Goal: Task Accomplishment & Management: Use online tool/utility

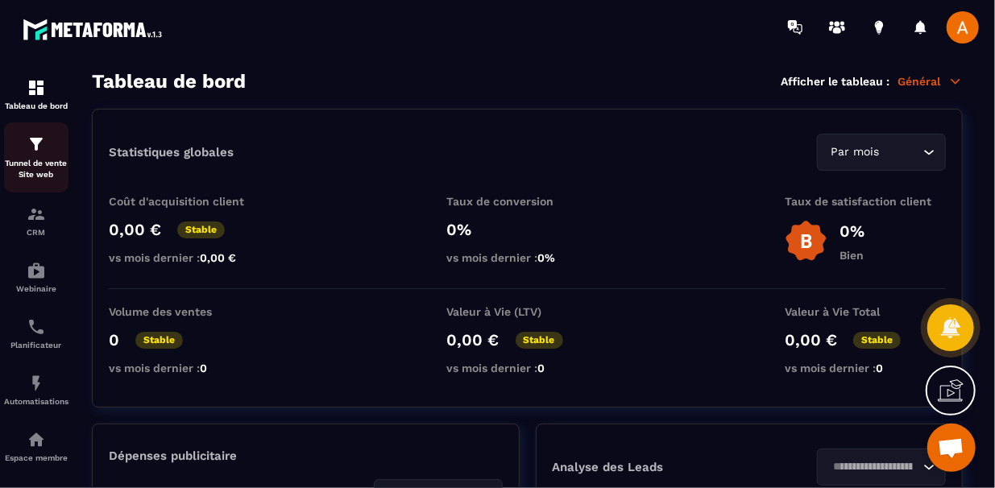
scroll to position [82, 0]
click at [41, 155] on div "Tunnel de vente Site web" at bounding box center [36, 158] width 64 height 46
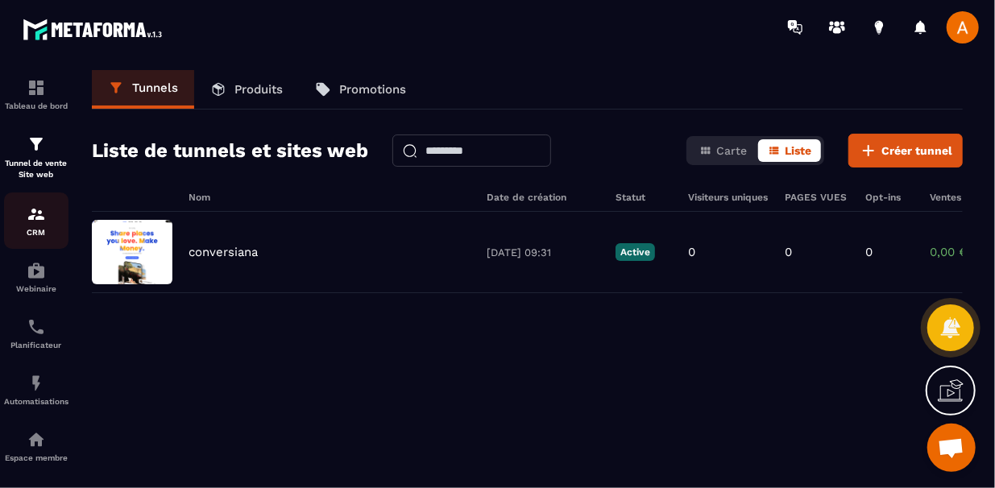
click at [41, 231] on p "CRM" at bounding box center [36, 232] width 64 height 9
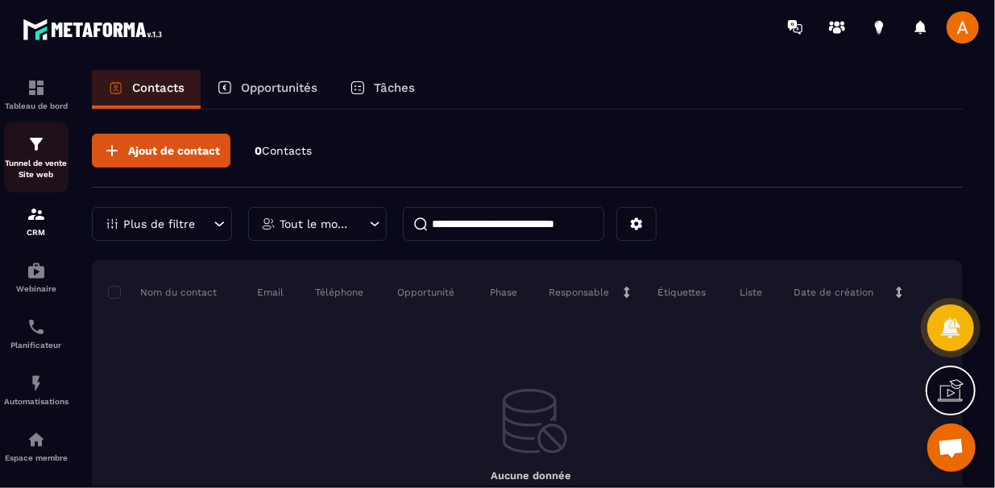
click at [46, 171] on p "Tunnel de vente Site web" at bounding box center [36, 169] width 64 height 23
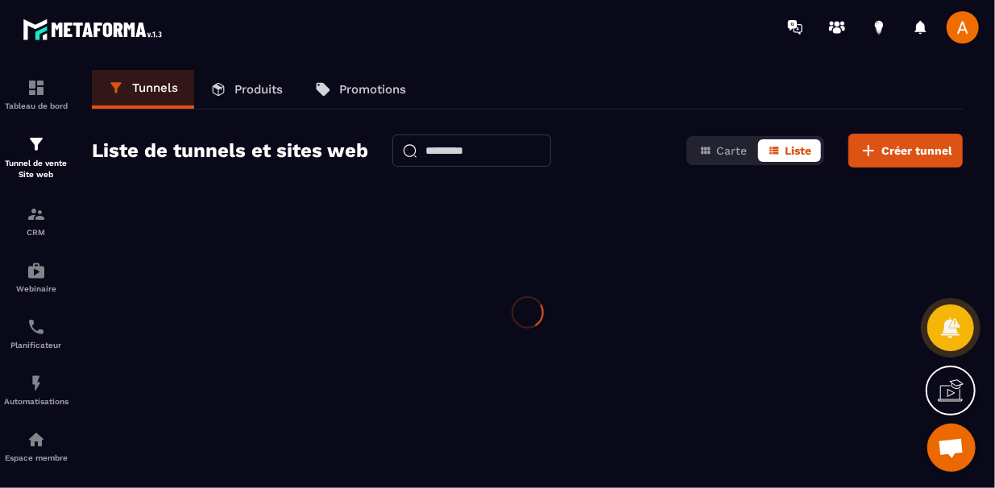
click at [46, 171] on p "Tunnel de vente Site web" at bounding box center [36, 169] width 64 height 23
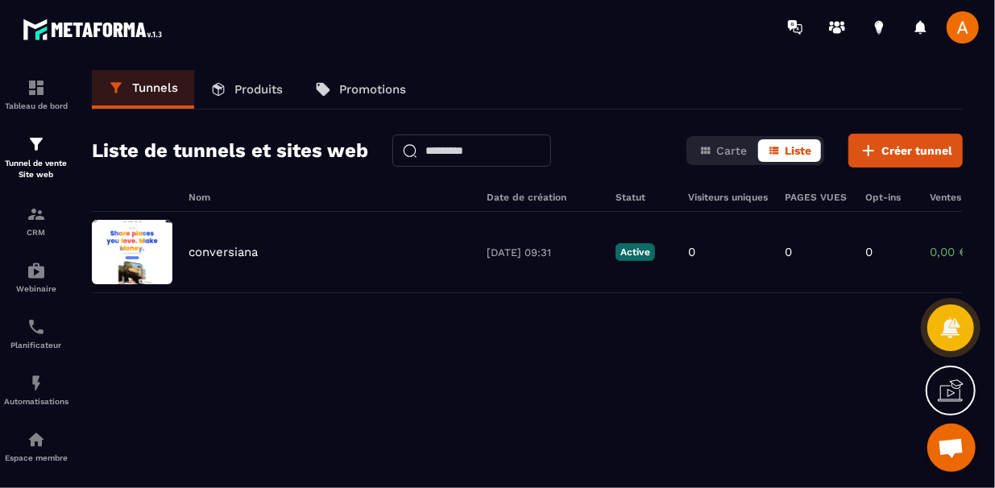
click at [346, 333] on div "conversiana [DATE] 09:31 Active 0 0 0 0,00 € 0" at bounding box center [527, 333] width 871 height 242
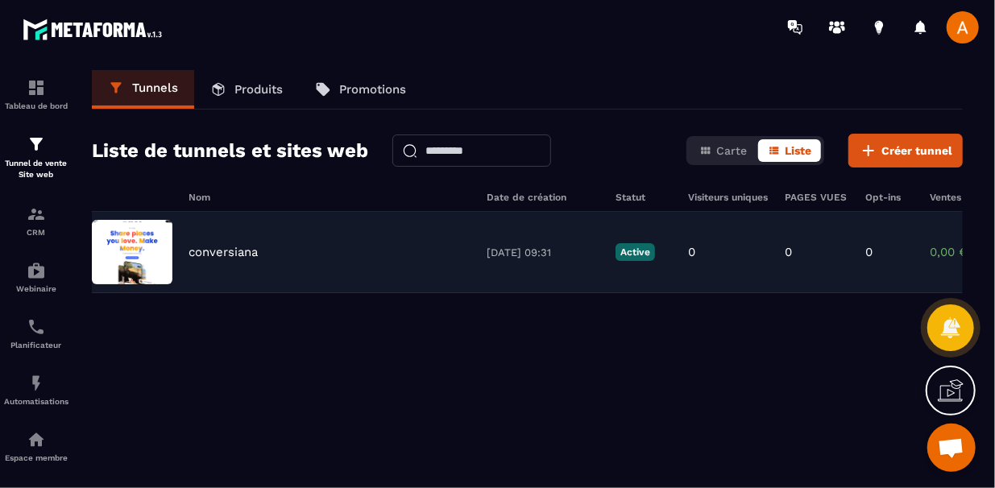
click at [436, 274] on div "conversiana [DATE] 09:31 Active 0 0 0 0,00 € 0" at bounding box center [527, 252] width 871 height 81
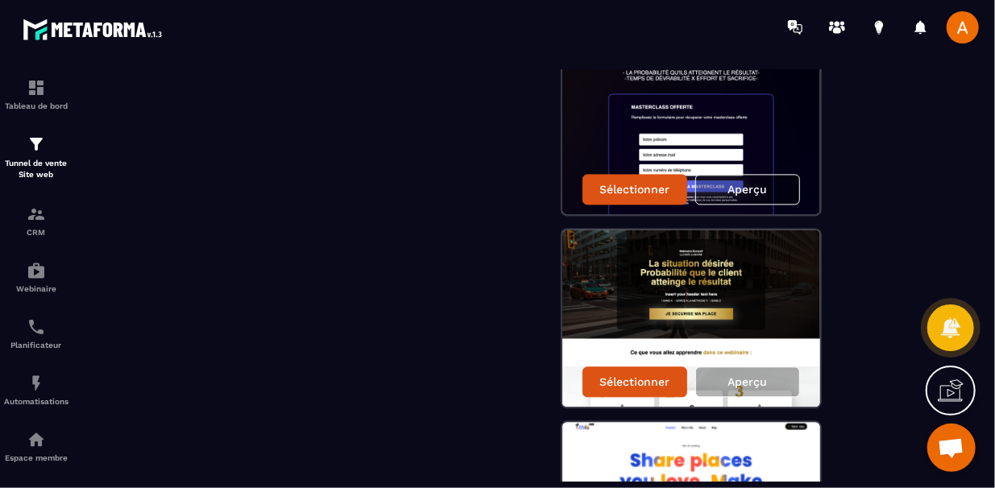
scroll to position [1708, 0]
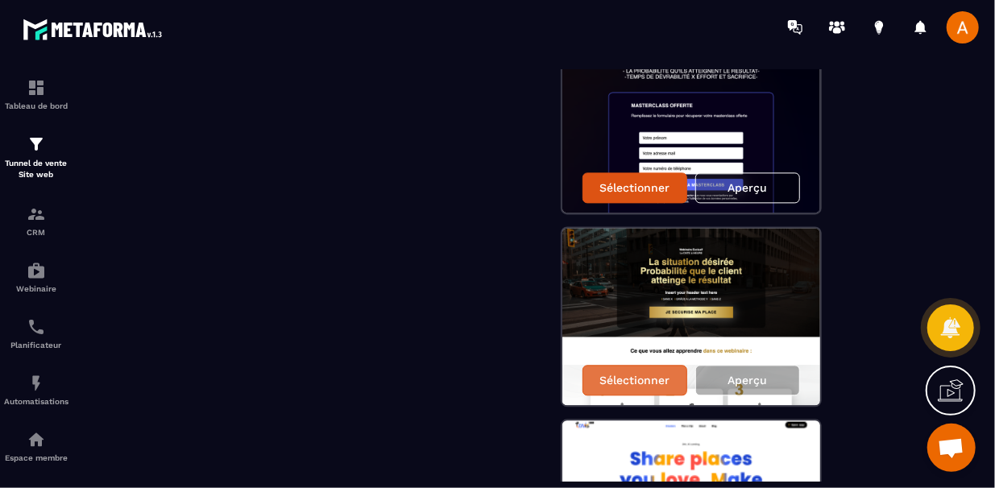
click at [649, 390] on div "Sélectionner" at bounding box center [634, 380] width 105 height 31
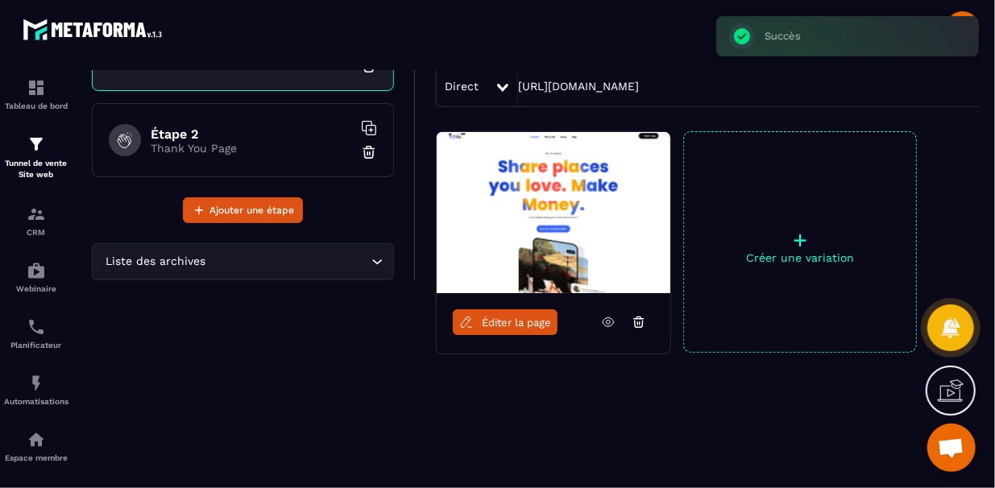
scroll to position [155, 0]
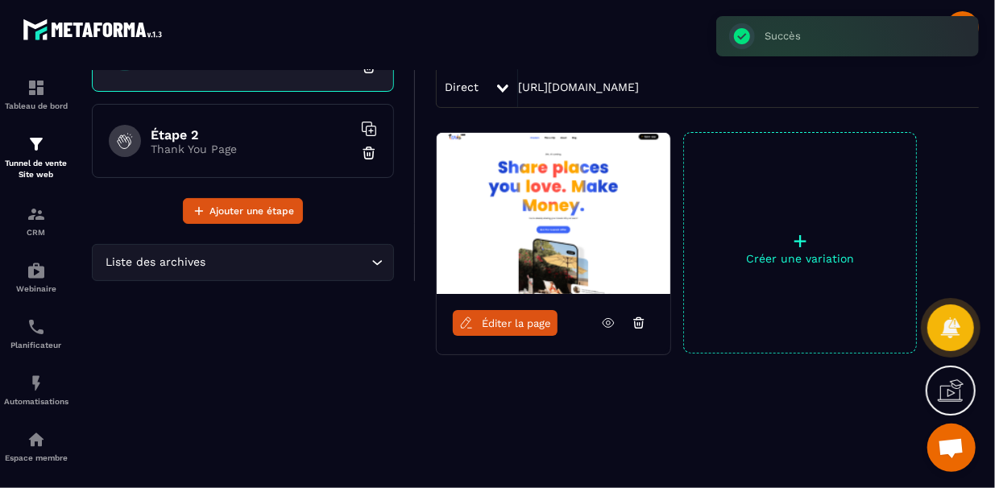
click at [794, 230] on p "+" at bounding box center [800, 241] width 232 height 23
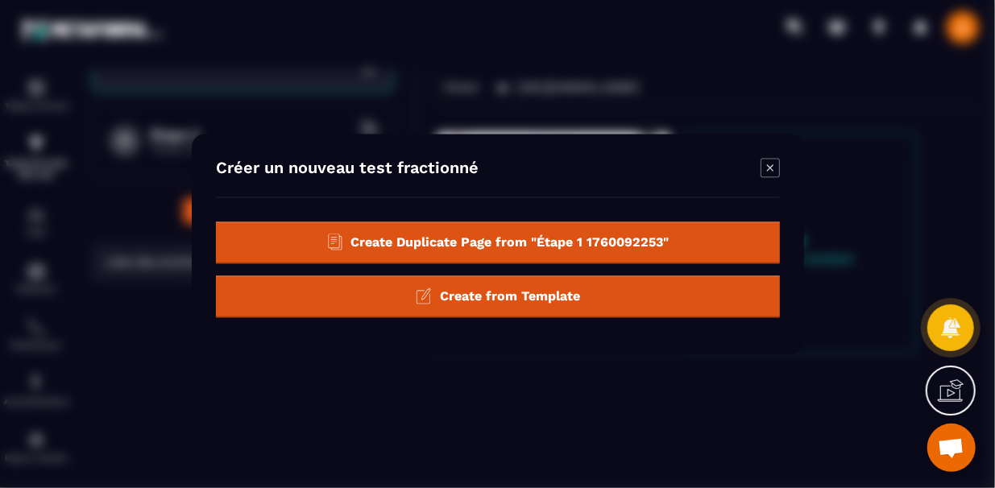
click at [717, 293] on div "Create from Template" at bounding box center [498, 297] width 564 height 42
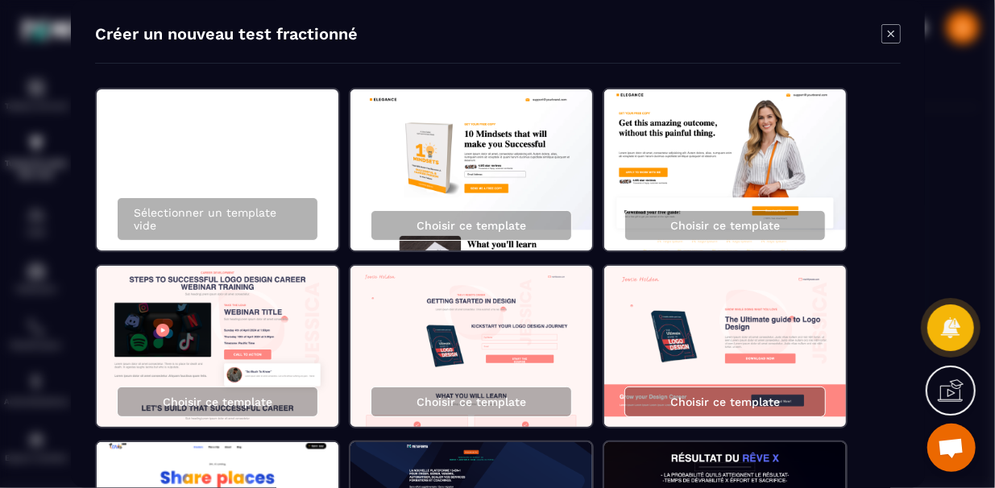
click at [784, 166] on img "Modal window" at bounding box center [725, 169] width 242 height 161
click at [898, 33] on icon "Modal window" at bounding box center [890, 33] width 19 height 19
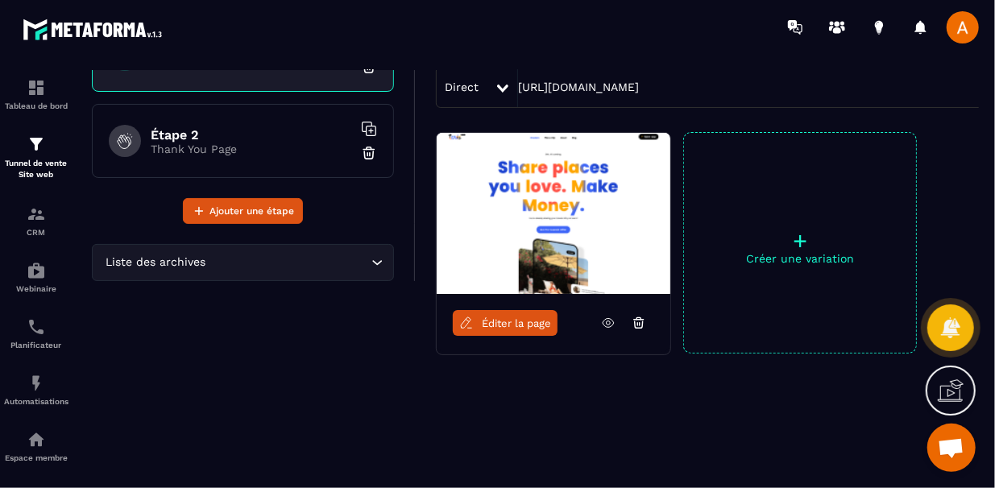
click at [545, 323] on span "Éditer la page" at bounding box center [516, 323] width 69 height 12
